Goal: Find specific page/section: Find specific page/section

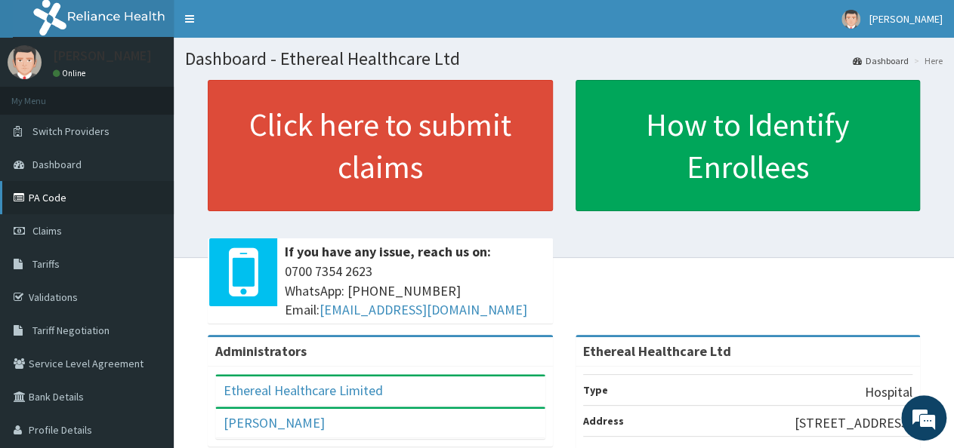
click at [58, 207] on link "PA Code" at bounding box center [87, 197] width 174 height 33
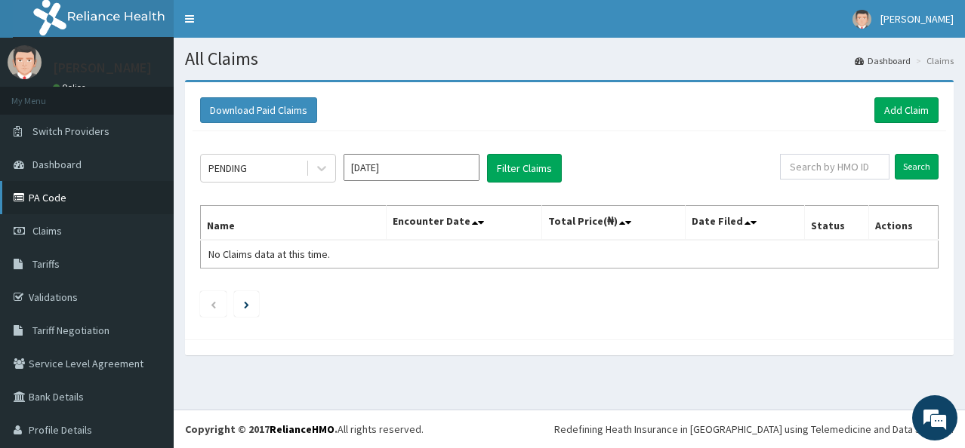
click at [71, 186] on link "PA Code" at bounding box center [87, 197] width 174 height 33
